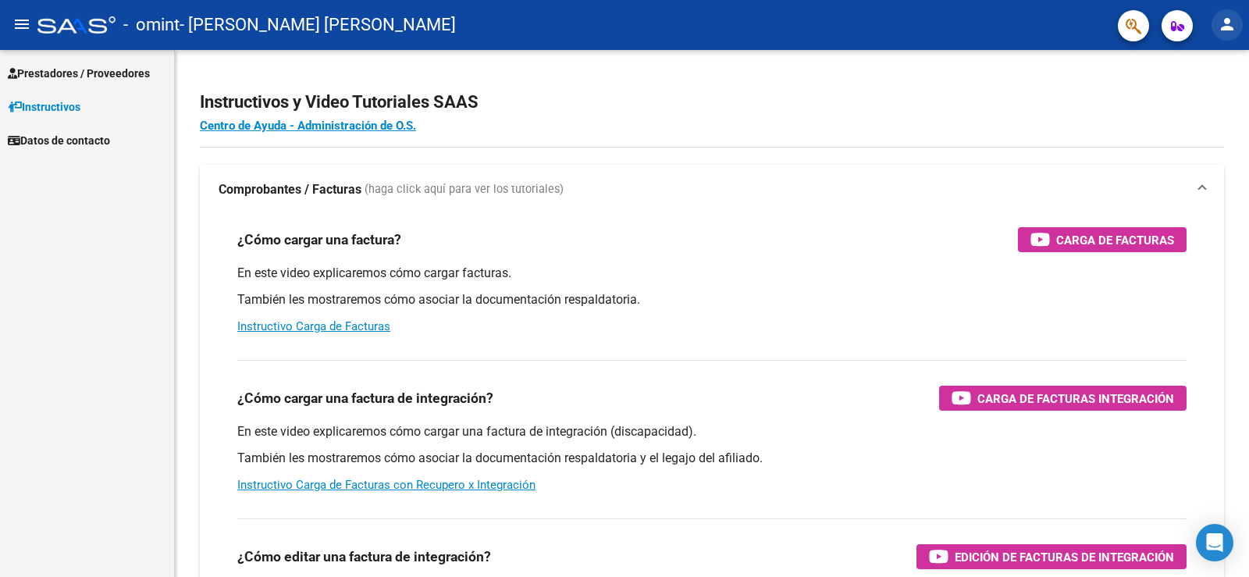
click at [1225, 17] on mat-icon "person" at bounding box center [1227, 24] width 19 height 19
click at [1203, 99] on button "exit_to_app Salir" at bounding box center [1195, 102] width 95 height 37
